Goal: Find specific page/section: Find specific page/section

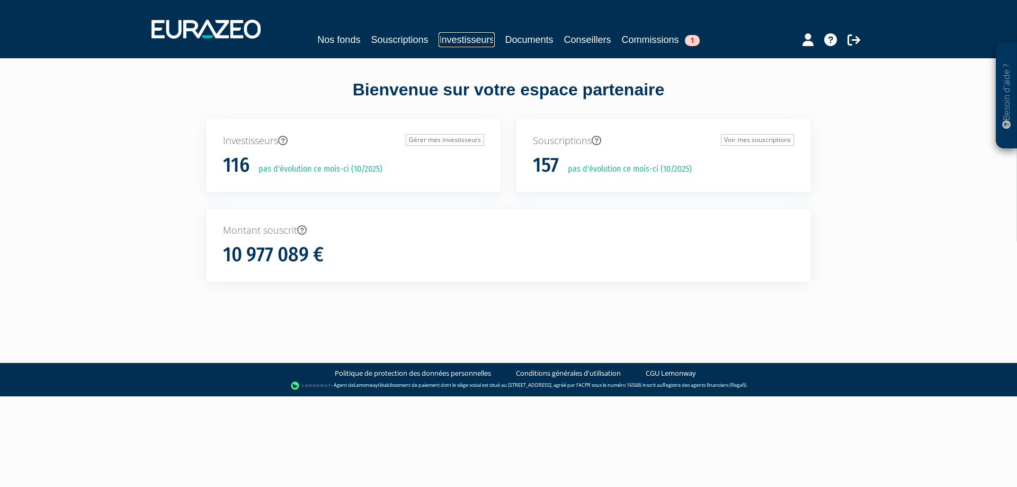
click at [459, 40] on link "Investisseurs" at bounding box center [467, 39] width 56 height 15
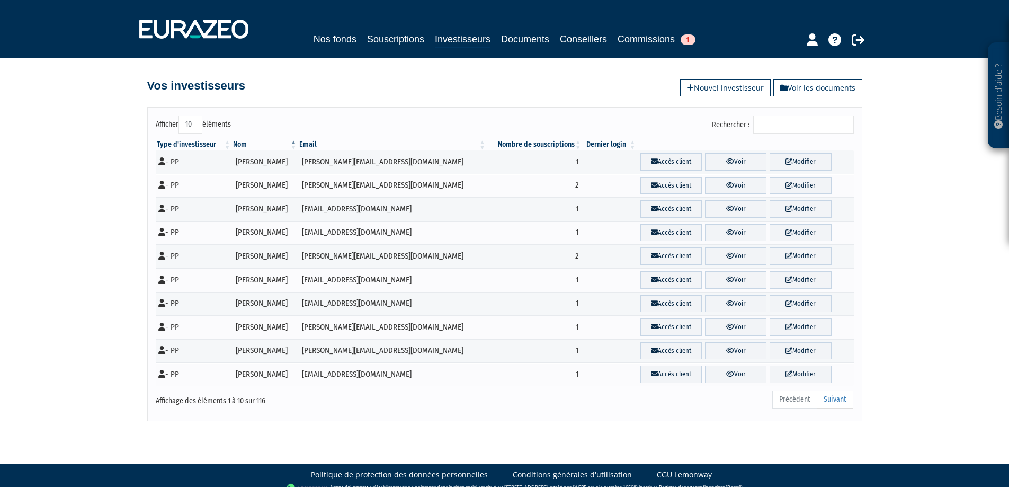
click at [792, 122] on input "Rechercher :" at bounding box center [803, 124] width 101 height 18
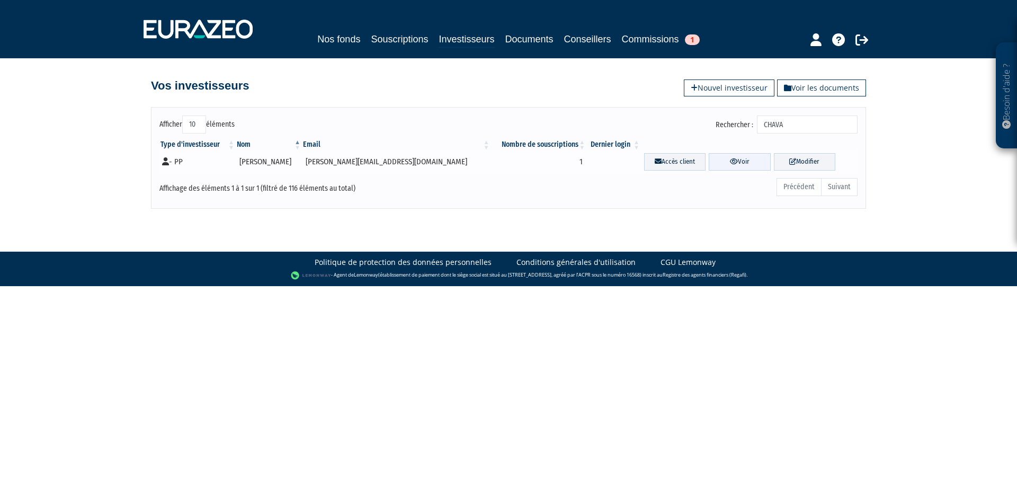
type input "CHAVA"
click at [730, 164] on icon at bounding box center [734, 161] width 8 height 7
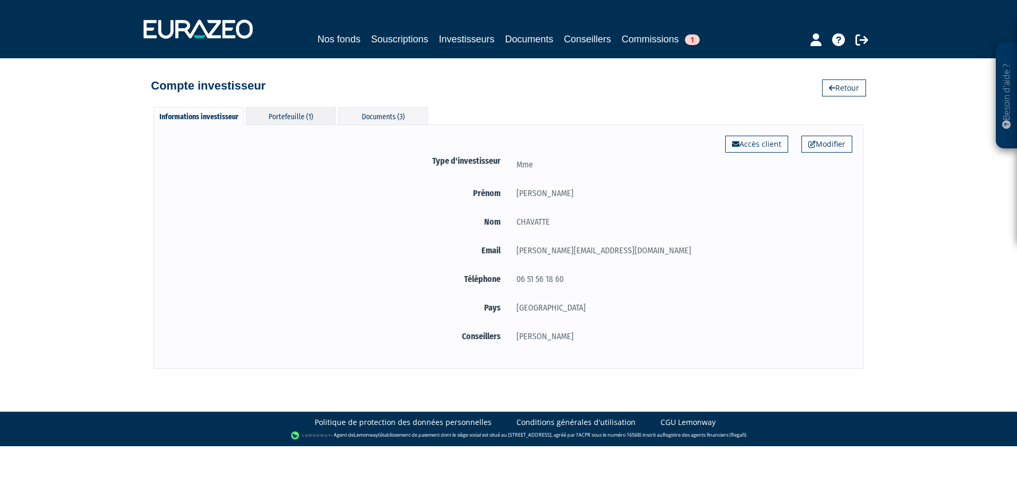
click at [300, 118] on div "Portefeuille (1)" at bounding box center [291, 115] width 90 height 17
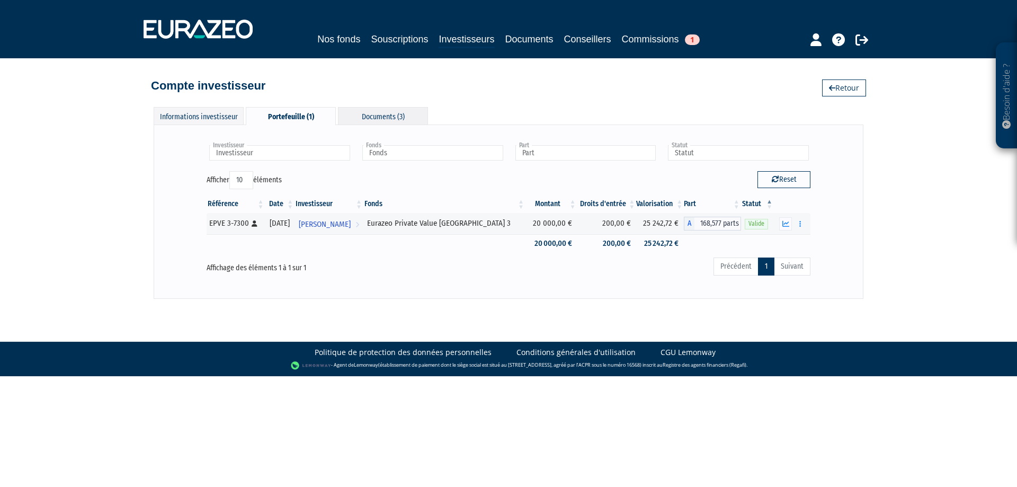
click at [381, 117] on div "Documents (3)" at bounding box center [383, 115] width 90 height 17
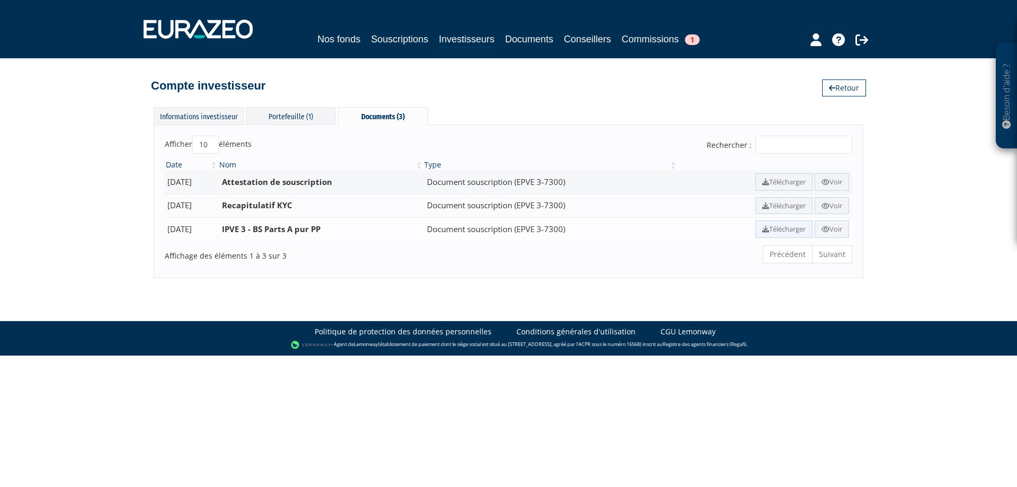
click at [762, 227] on icon at bounding box center [765, 229] width 7 height 7
click at [762, 230] on icon at bounding box center [765, 229] width 7 height 7
click at [762, 181] on icon at bounding box center [765, 182] width 7 height 7
